Goal: Task Accomplishment & Management: Manage account settings

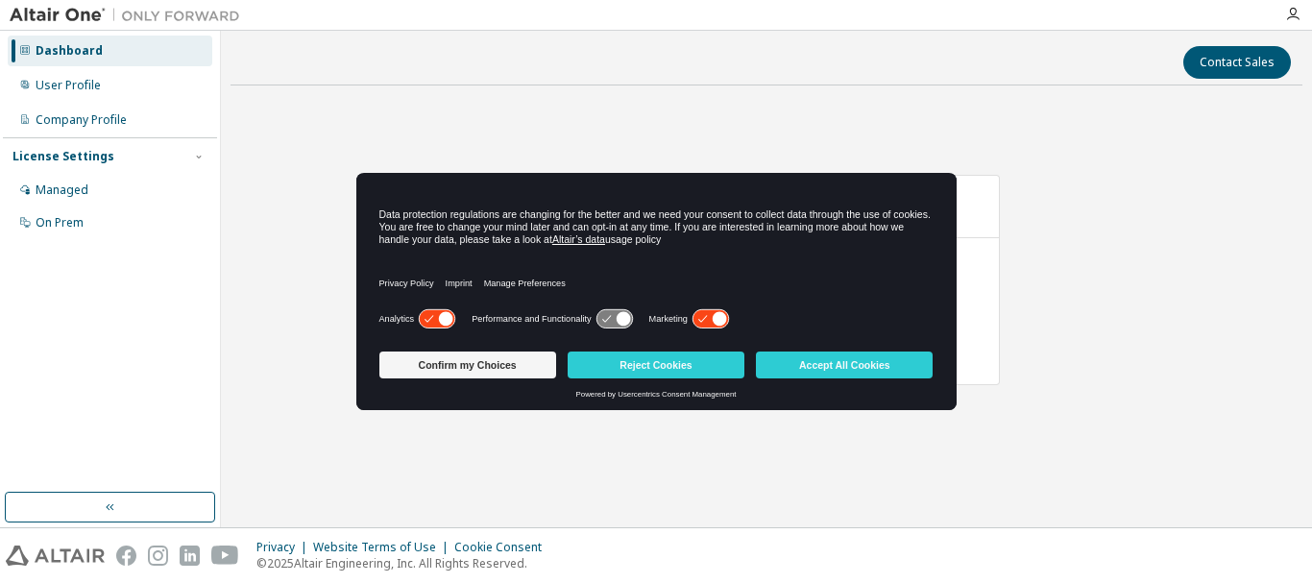
click at [435, 316] on icon at bounding box center [437, 319] width 36 height 18
click at [604, 318] on icon at bounding box center [614, 319] width 36 height 18
click at [701, 318] on icon at bounding box center [710, 319] width 36 height 18
click at [616, 317] on icon at bounding box center [622, 319] width 14 height 14
click at [596, 314] on icon at bounding box center [614, 319] width 36 height 18
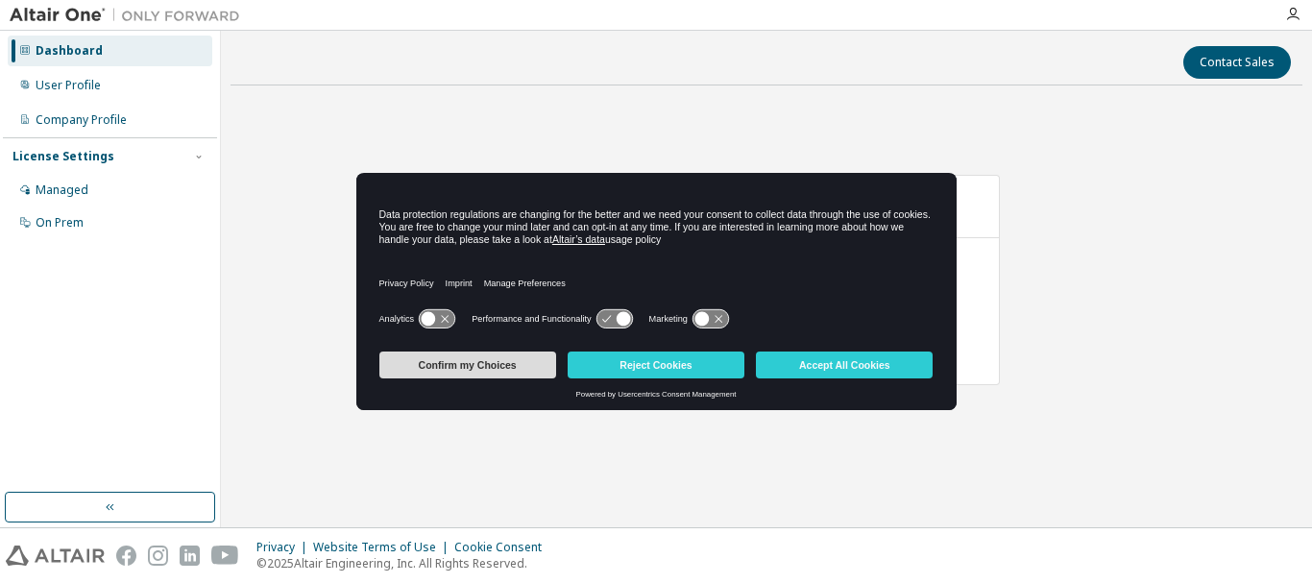
click at [500, 364] on button "Confirm my Choices" at bounding box center [467, 364] width 177 height 27
